Goal: Obtain resource: Obtain resource

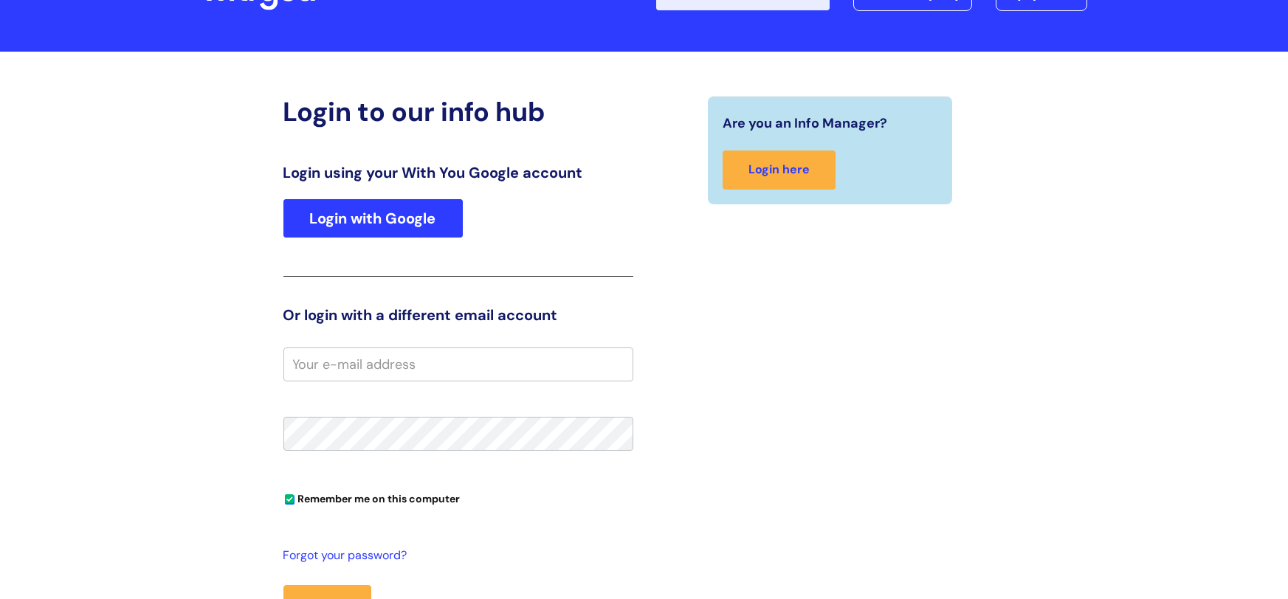
scroll to position [124, 0]
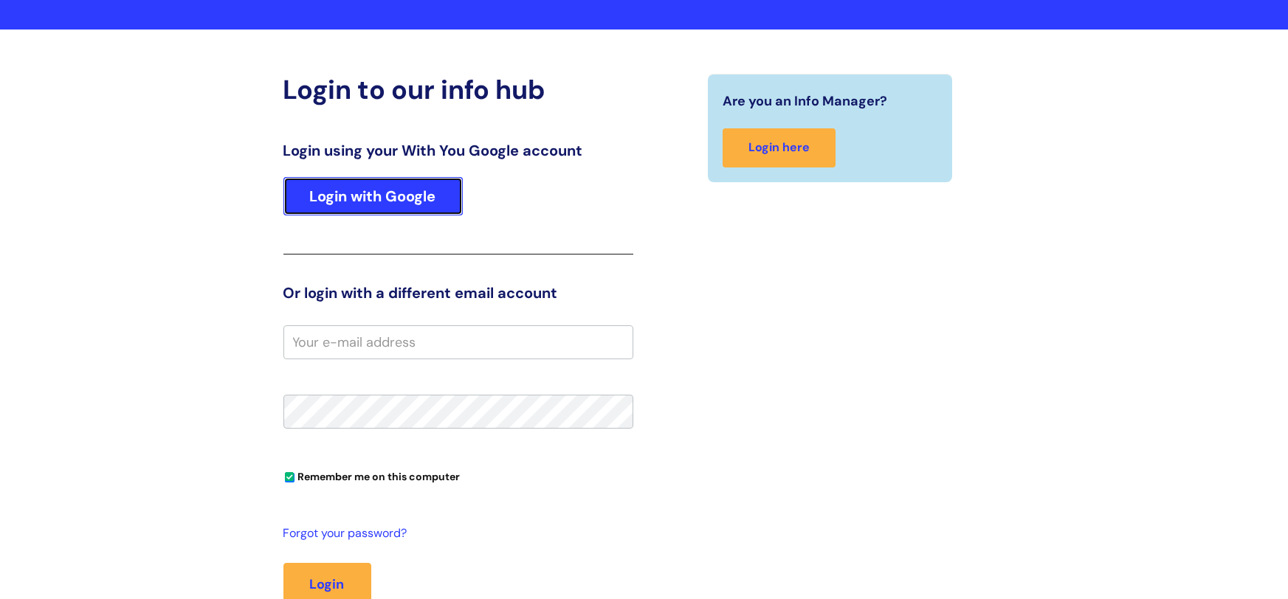
click at [384, 201] on link "Login with Google" at bounding box center [372, 196] width 179 height 38
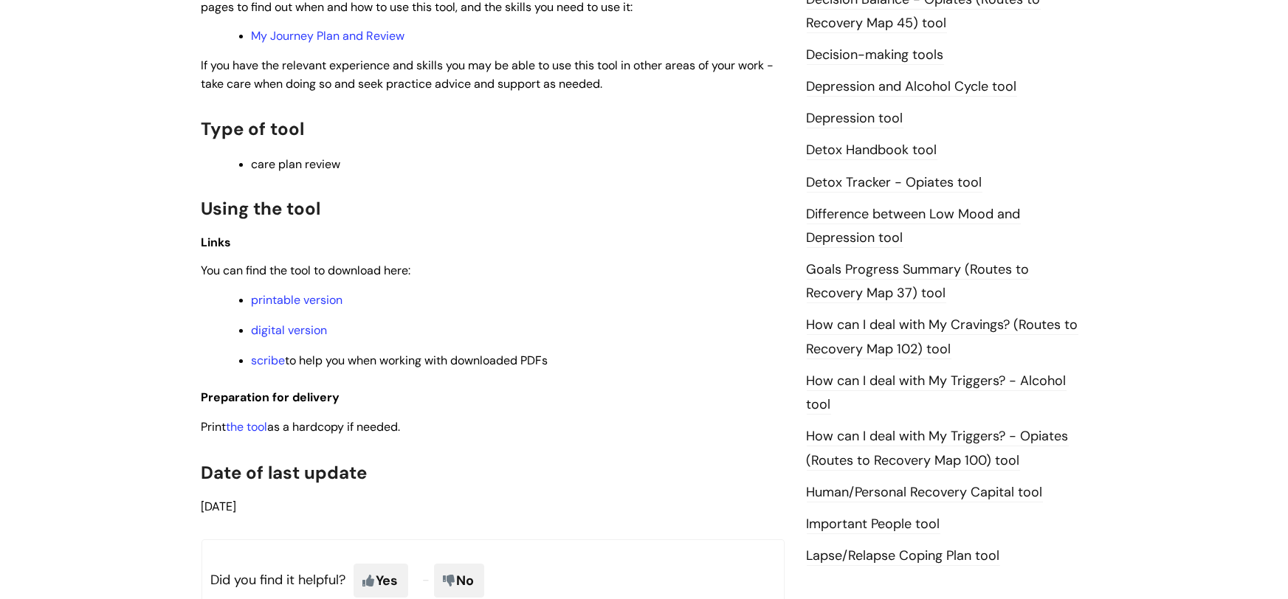
scroll to position [809, 0]
click at [291, 328] on link "digital version" at bounding box center [290, 330] width 76 height 15
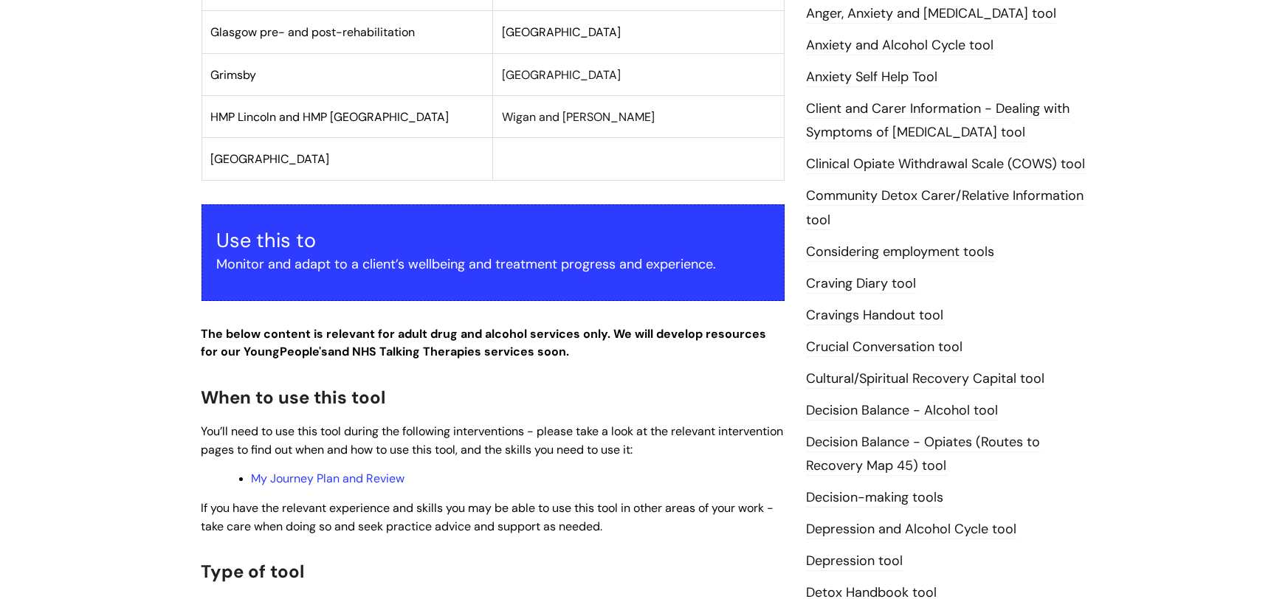
scroll to position [564, 0]
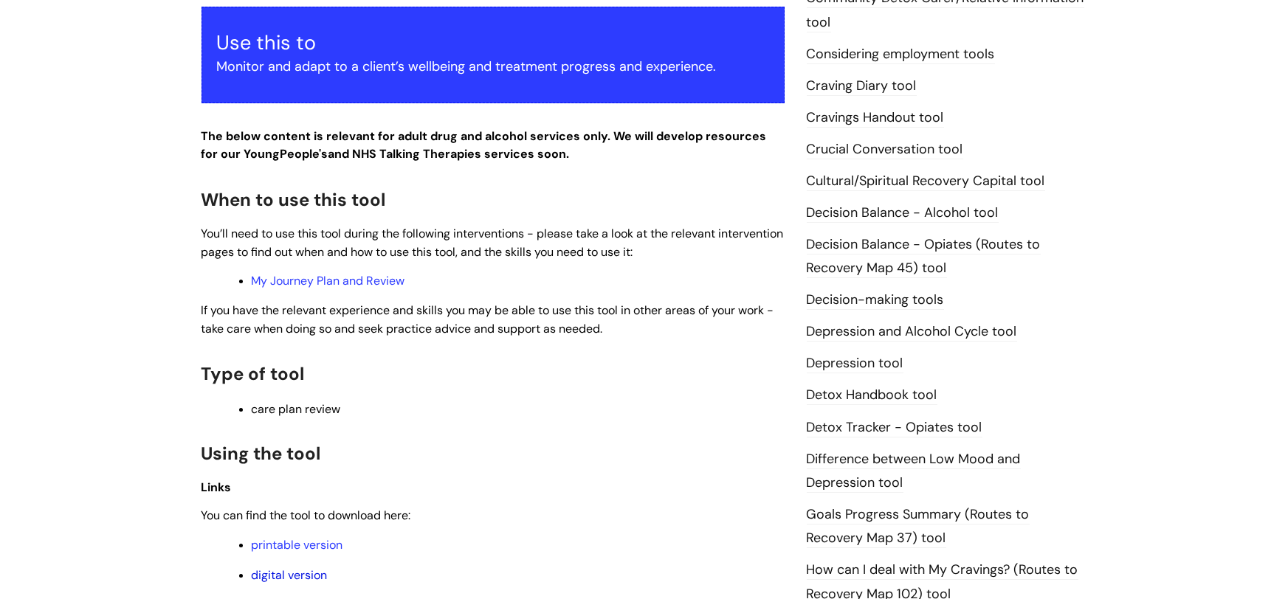
click at [293, 570] on link "digital version" at bounding box center [290, 574] width 76 height 15
